Goal: Use online tool/utility: Utilize a website feature to perform a specific function

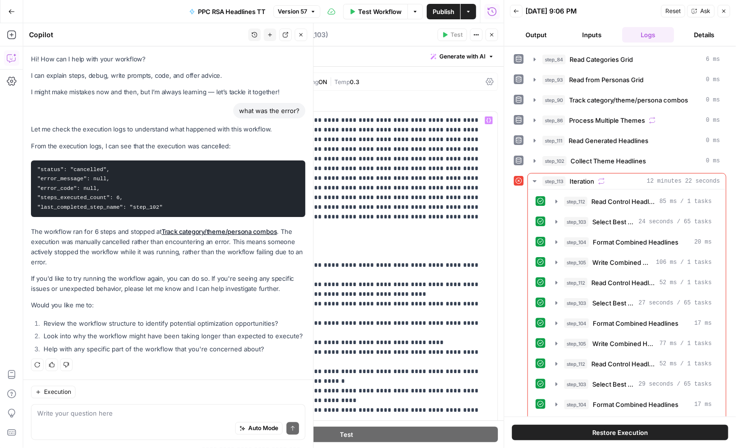
scroll to position [621, 0]
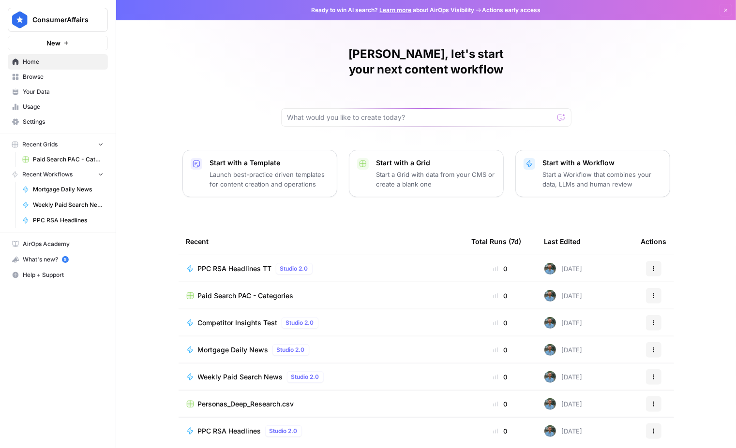
click at [44, 75] on span "Browse" at bounding box center [63, 77] width 81 height 9
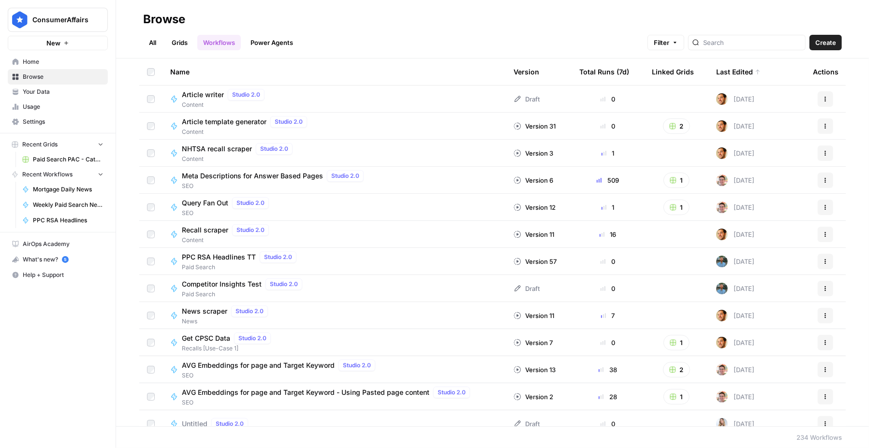
click at [57, 106] on span "Usage" at bounding box center [63, 107] width 81 height 9
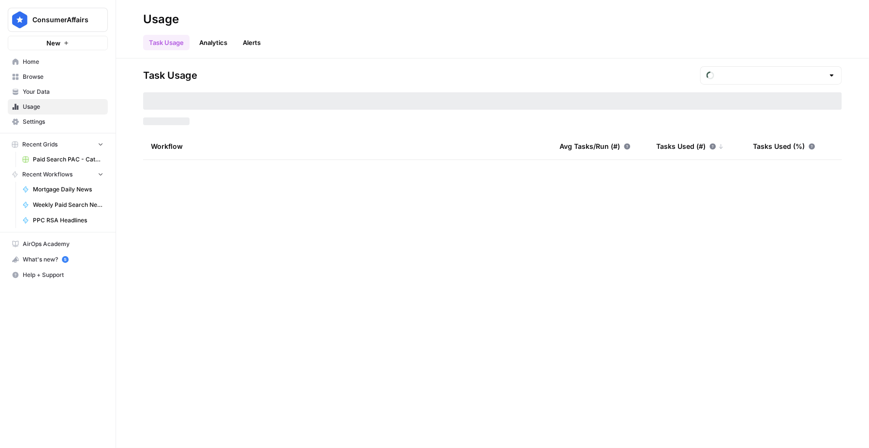
type input "August Tasks"
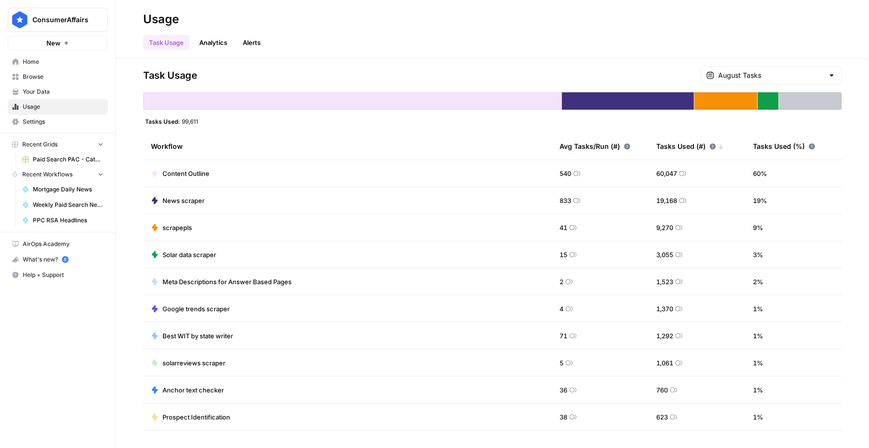
click at [337, 29] on div "Task Usage Analytics Alerts" at bounding box center [492, 38] width 699 height 23
click at [398, 42] on div "Task Usage Analytics Alerts" at bounding box center [492, 38] width 699 height 23
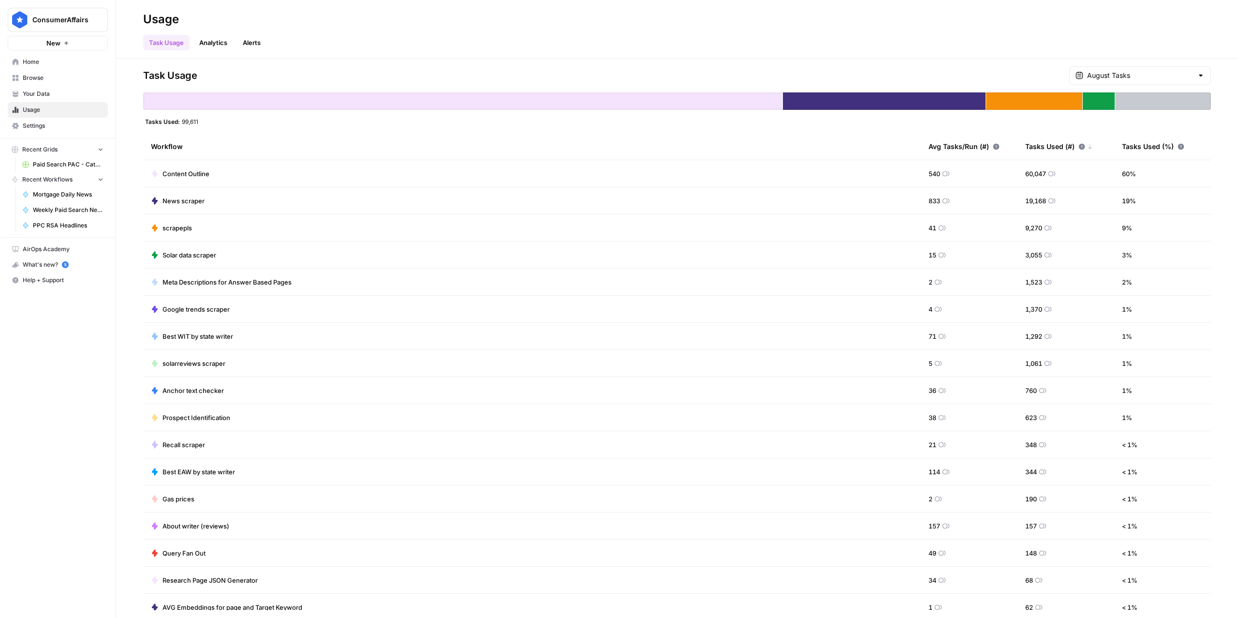
click at [185, 202] on span "News scraper" at bounding box center [183, 201] width 42 height 10
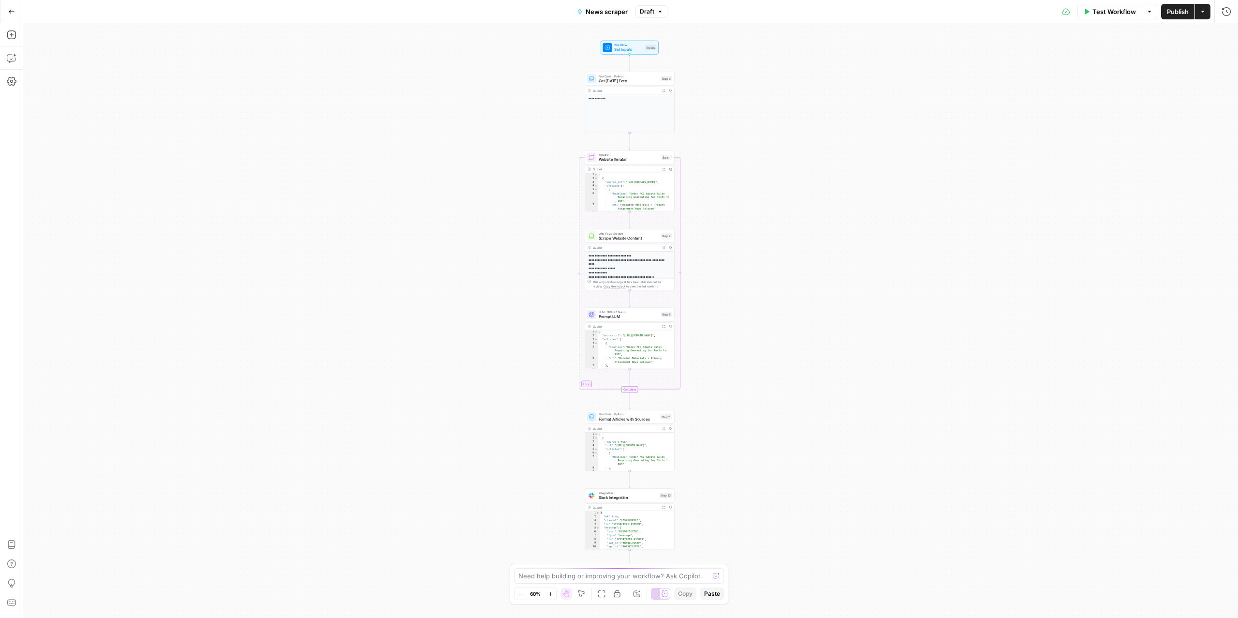
drag, startPoint x: 468, startPoint y: 417, endPoint x: 457, endPoint y: 360, distance: 58.6
click at [457, 360] on div "**********" at bounding box center [630, 320] width 1215 height 594
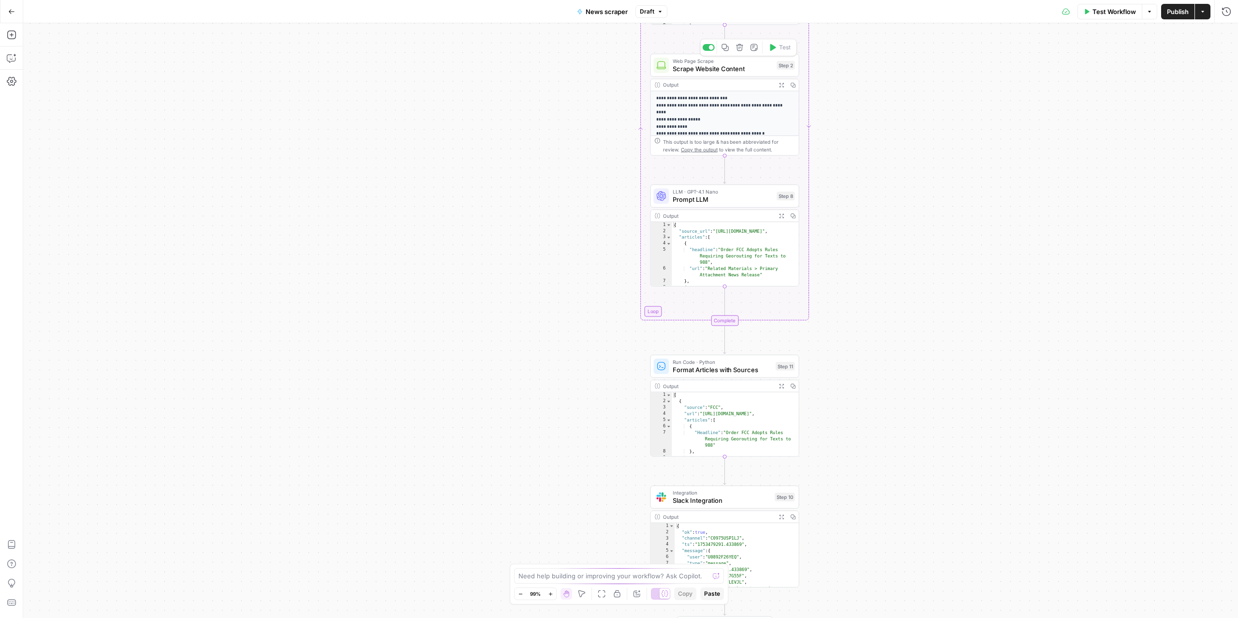
click at [687, 66] on span "Scrape Website Content" at bounding box center [723, 69] width 100 height 10
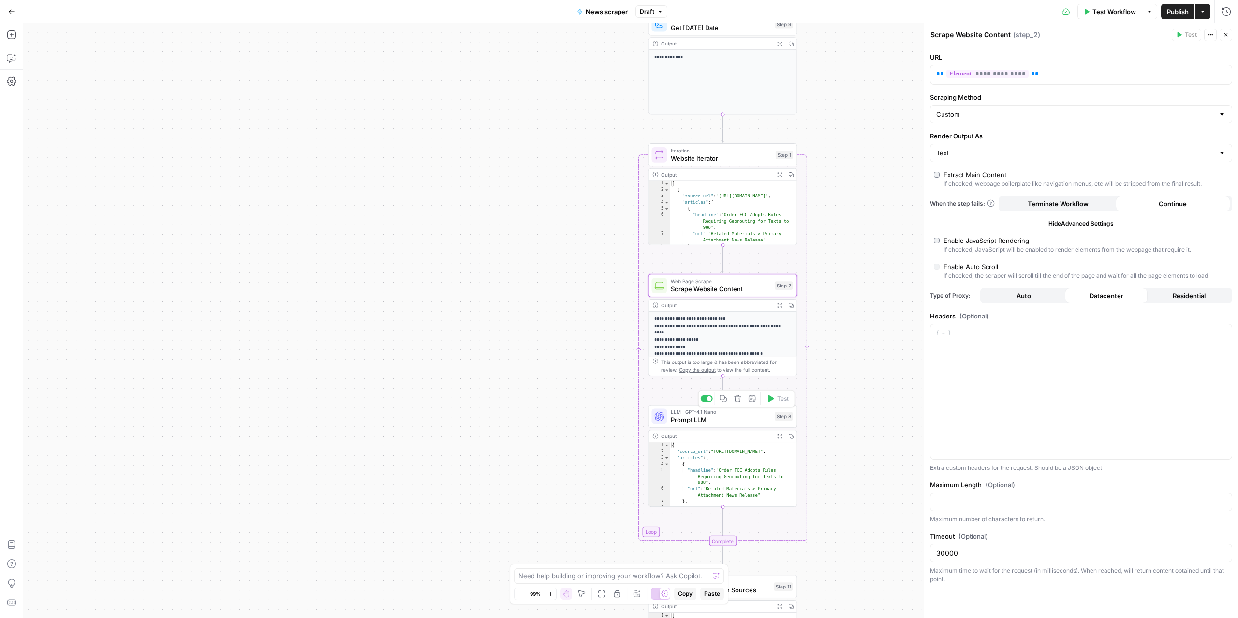
click at [709, 417] on span "Prompt LLM" at bounding box center [721, 419] width 100 height 10
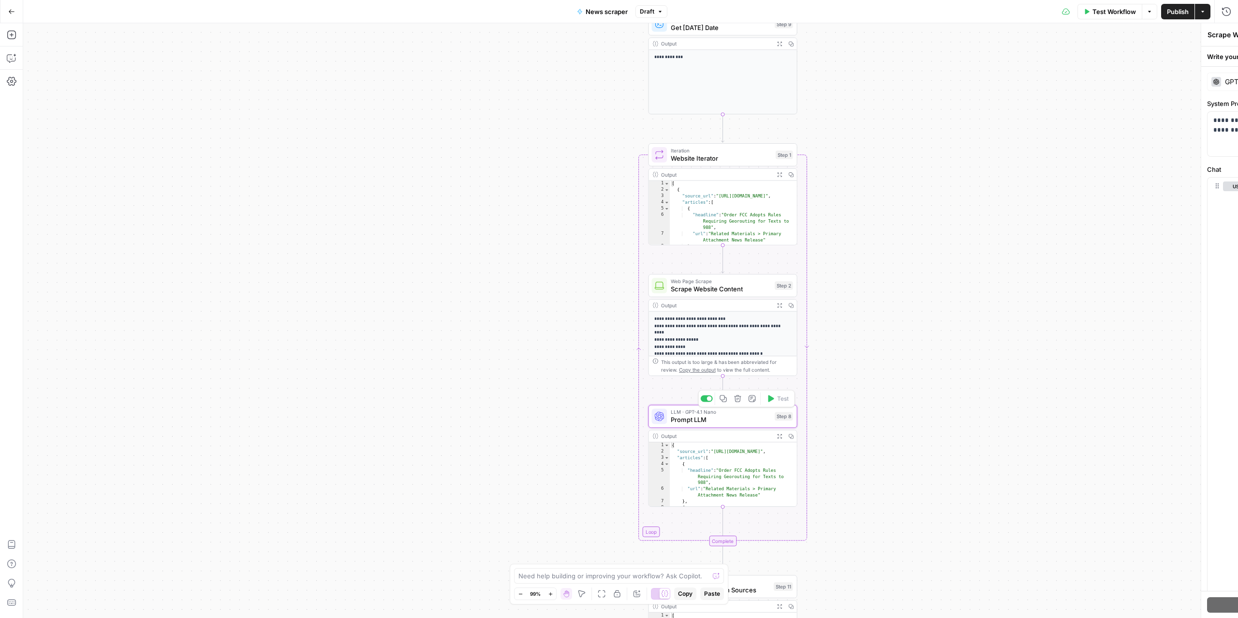
type textarea "Prompt LLM"
